Goal: Task Accomplishment & Management: Manage account settings

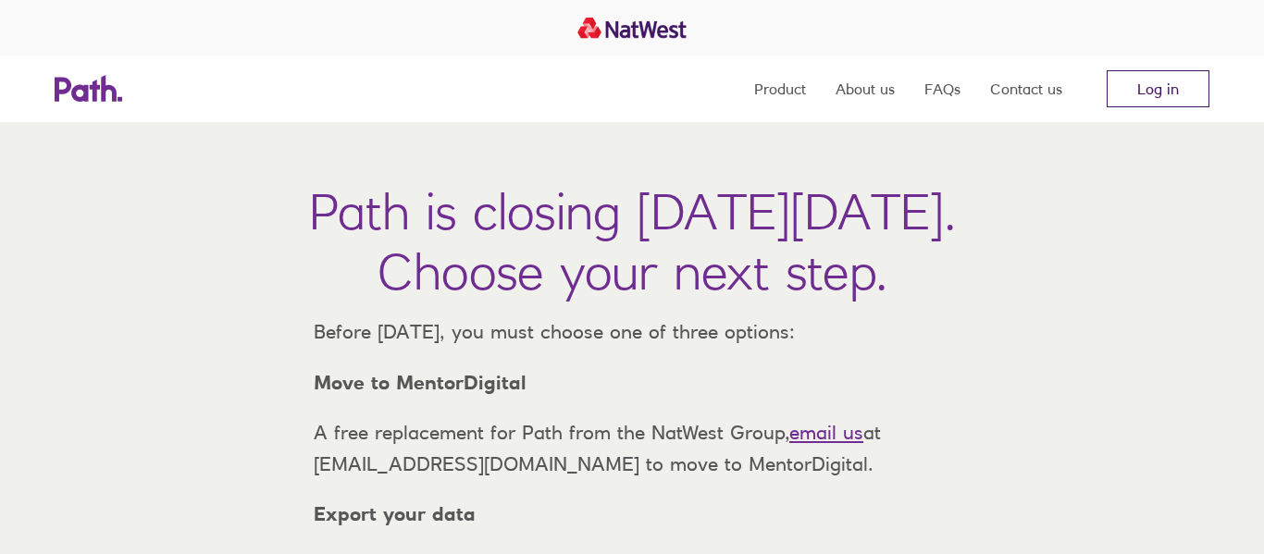
click at [1130, 85] on link "Log in" at bounding box center [1158, 88] width 103 height 37
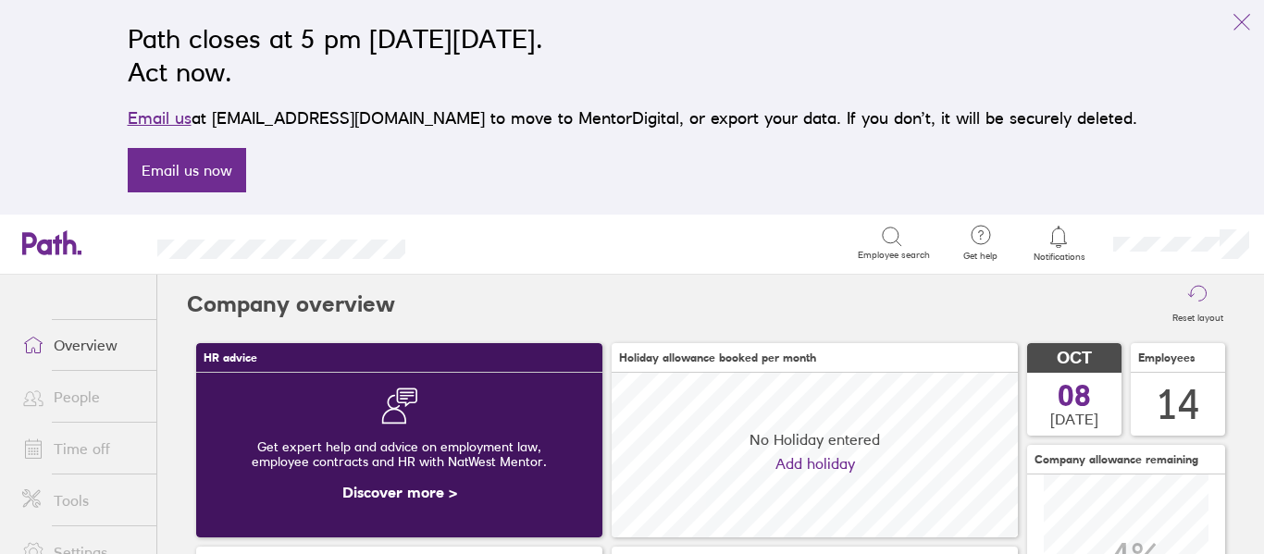
scroll to position [165, 406]
click at [1248, 22] on icon "link" at bounding box center [1242, 22] width 22 height 22
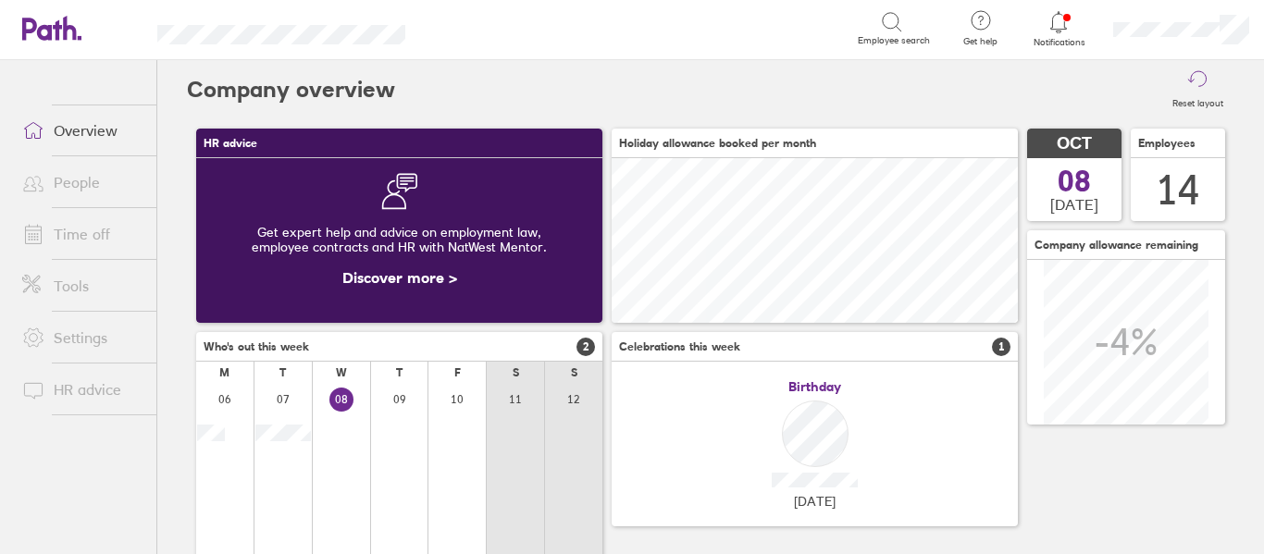
click at [82, 182] on link "People" at bounding box center [81, 182] width 149 height 37
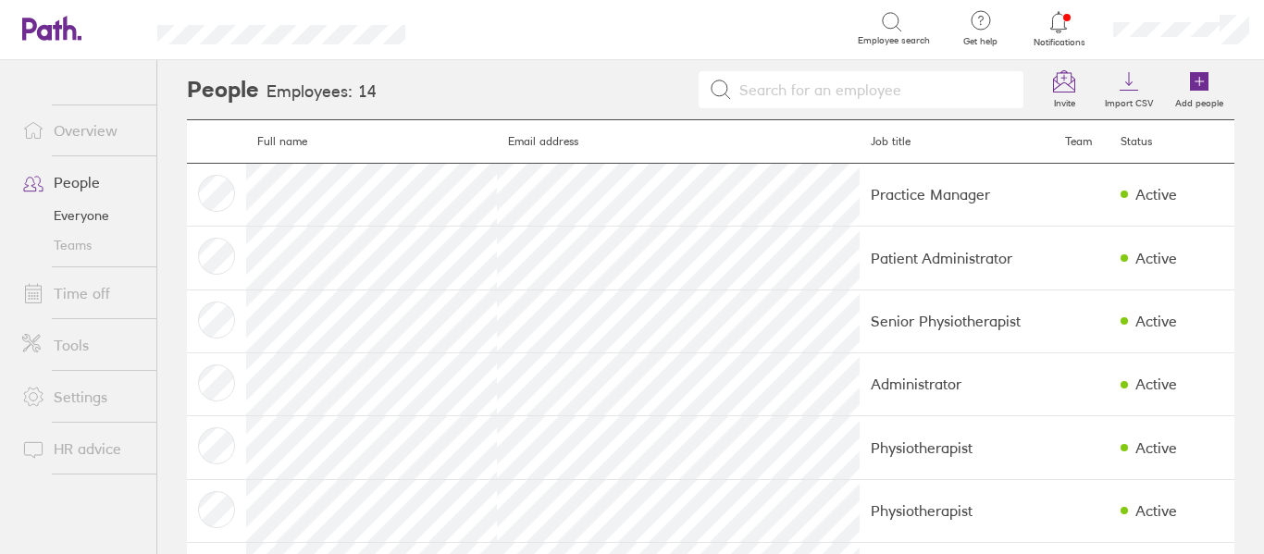
click at [106, 288] on link "Time off" at bounding box center [81, 293] width 149 height 37
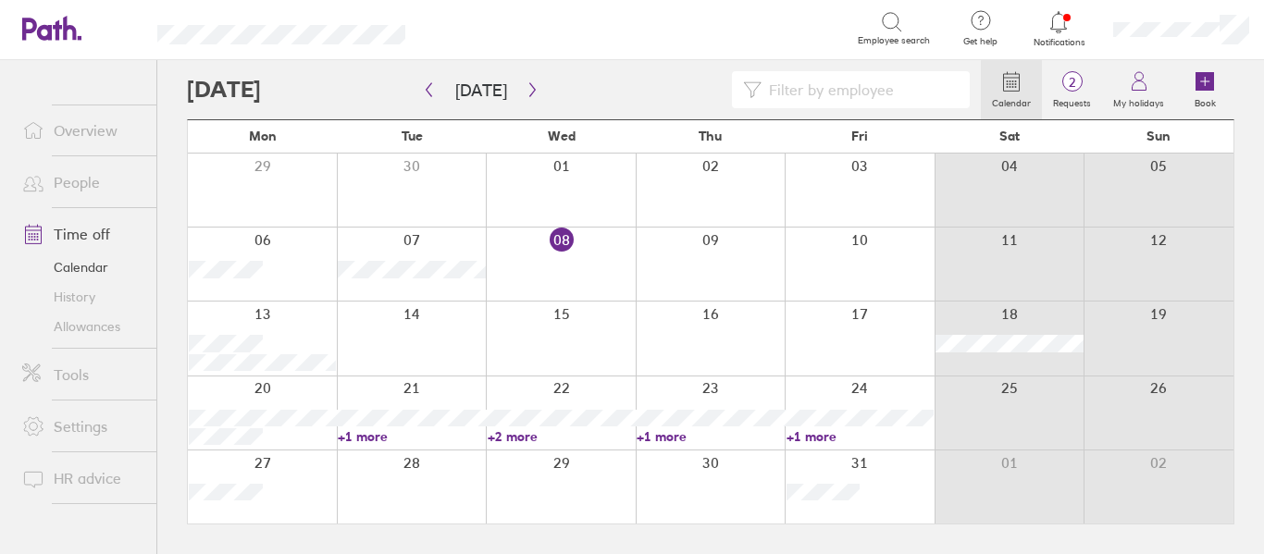
click at [1061, 21] on icon at bounding box center [1059, 22] width 22 height 22
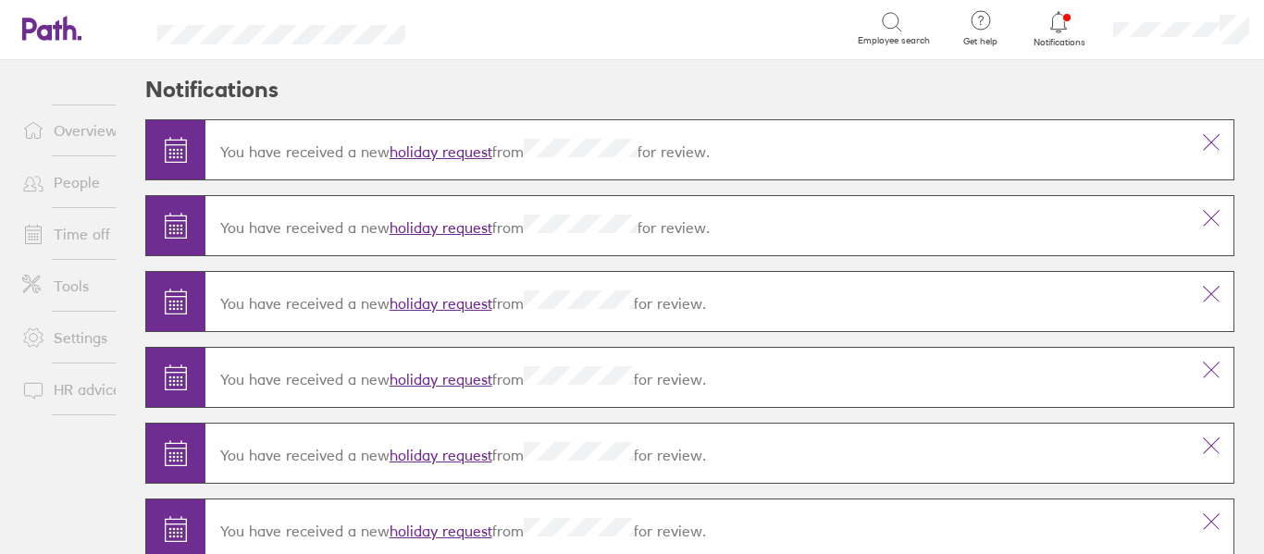
click at [437, 225] on link "holiday request" at bounding box center [441, 227] width 103 height 19
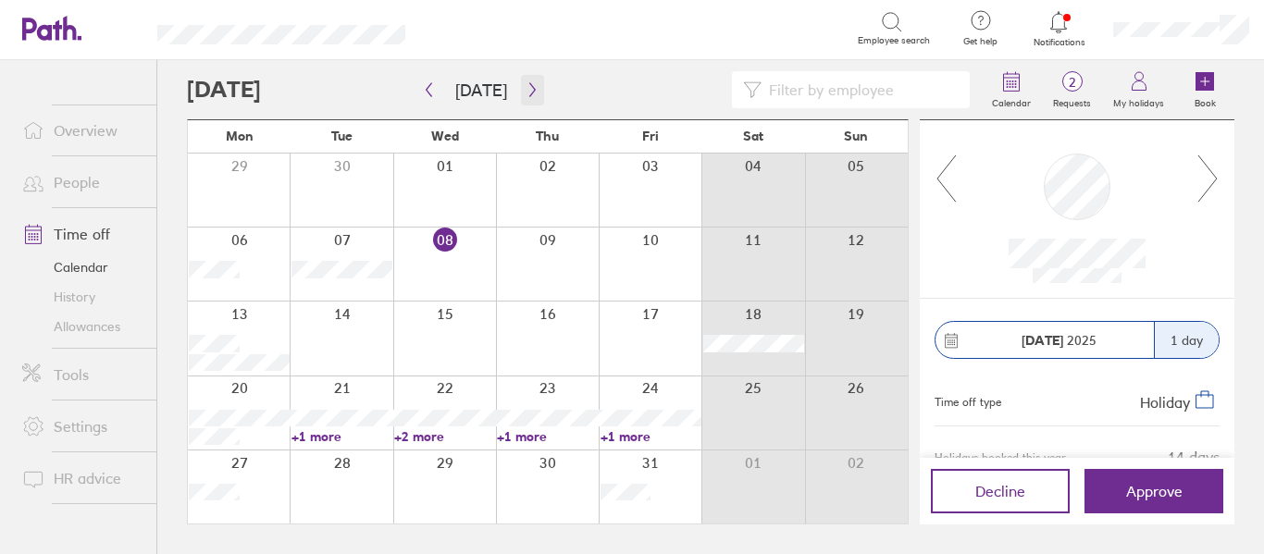
click at [521, 76] on button "button" at bounding box center [532, 90] width 23 height 31
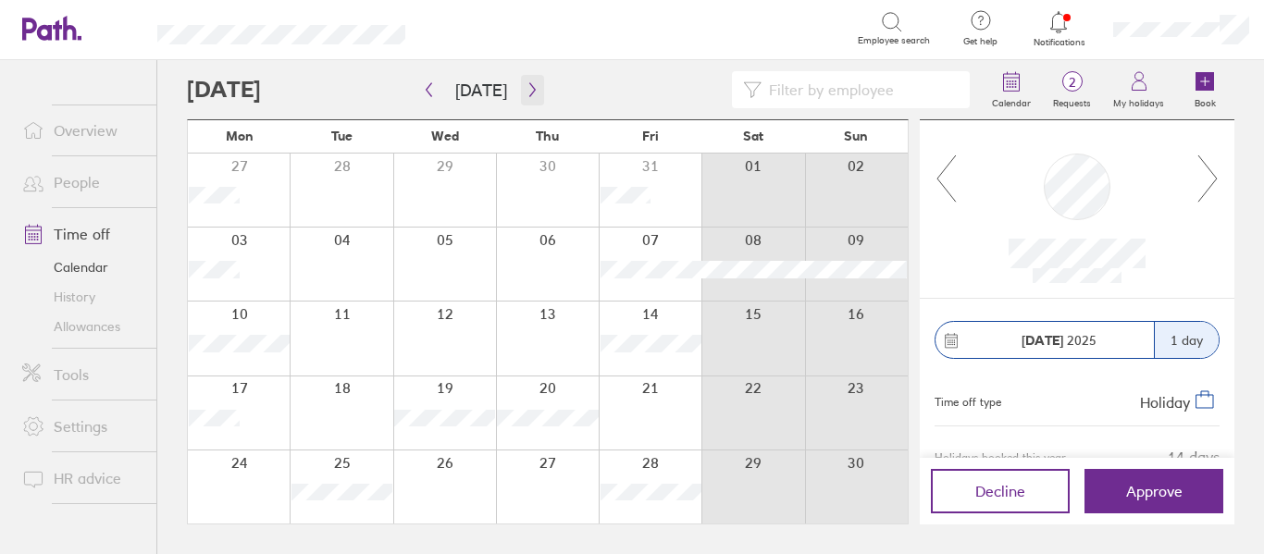
click at [526, 96] on icon "button" at bounding box center [533, 89] width 14 height 15
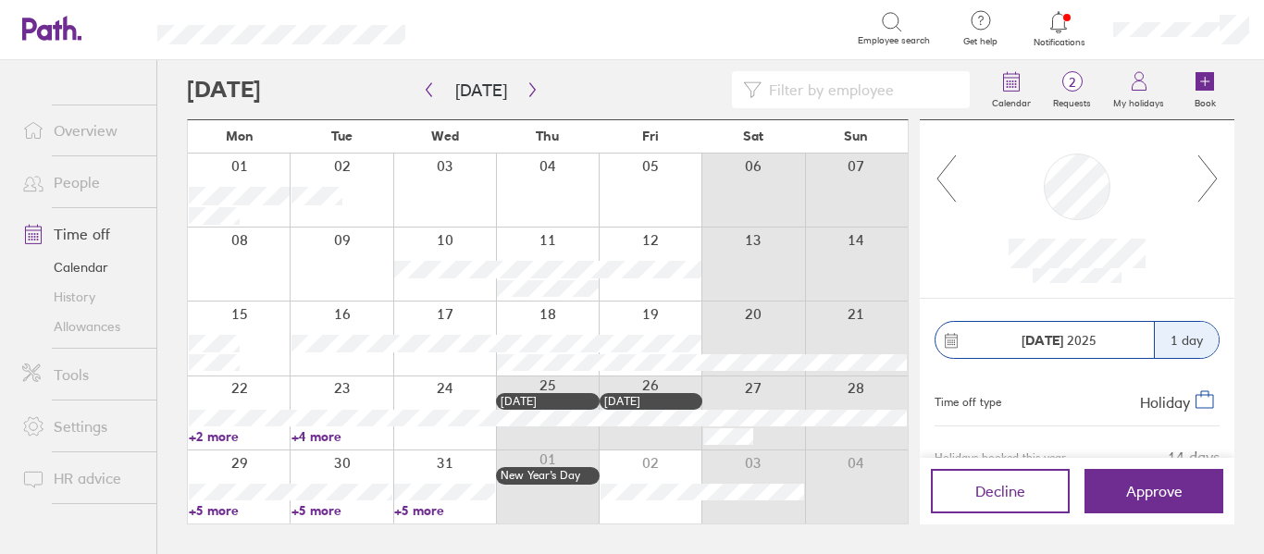
click at [1214, 175] on icon at bounding box center [1207, 178] width 19 height 46
click at [434, 96] on icon "button" at bounding box center [429, 89] width 14 height 15
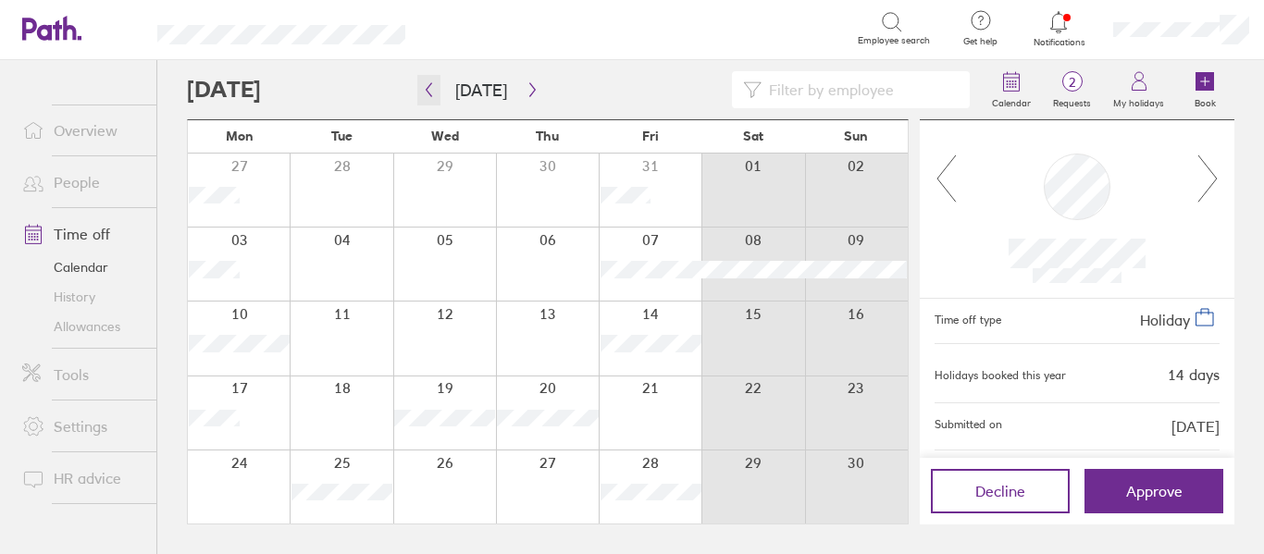
scroll to position [90, 0]
